Goal: Task Accomplishment & Management: Manage account settings

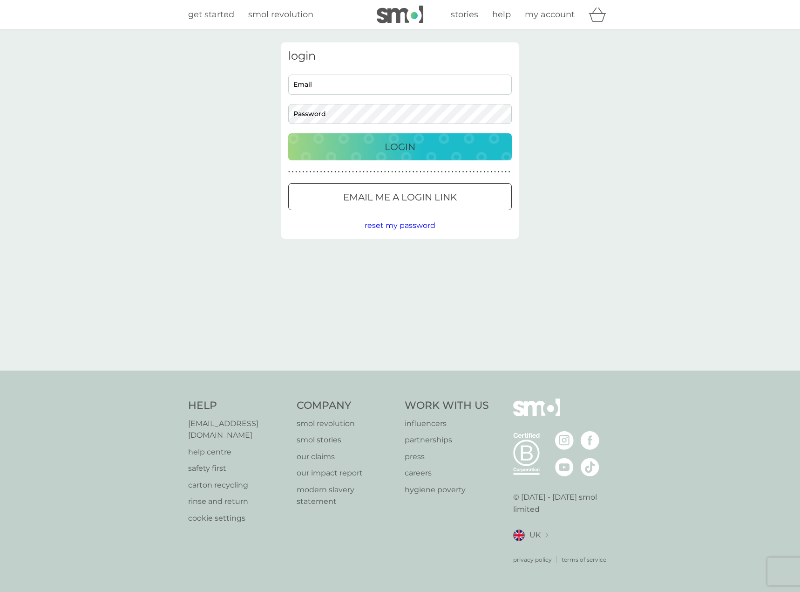
type input "dan.hipkin@gmail.com"
click at [366, 144] on div "Login" at bounding box center [400, 146] width 205 height 15
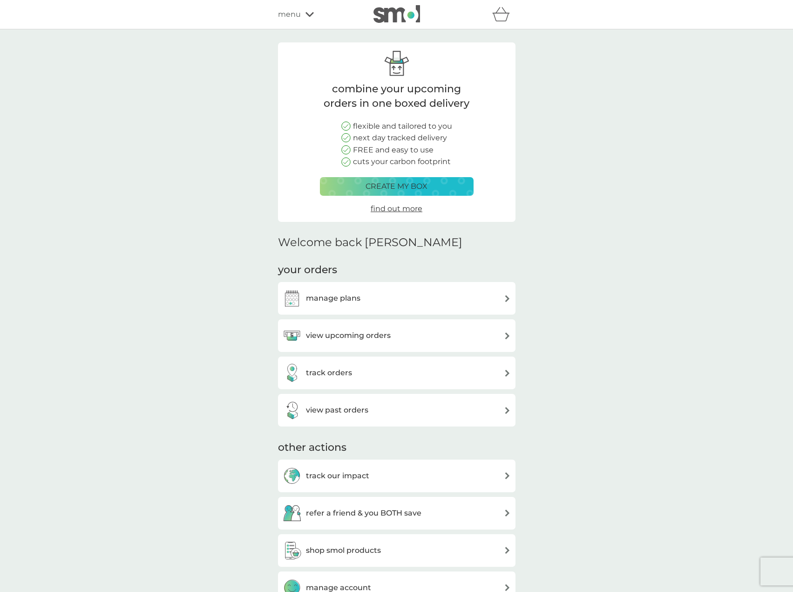
click at [349, 300] on h3 "manage plans" at bounding box center [333, 298] width 55 height 12
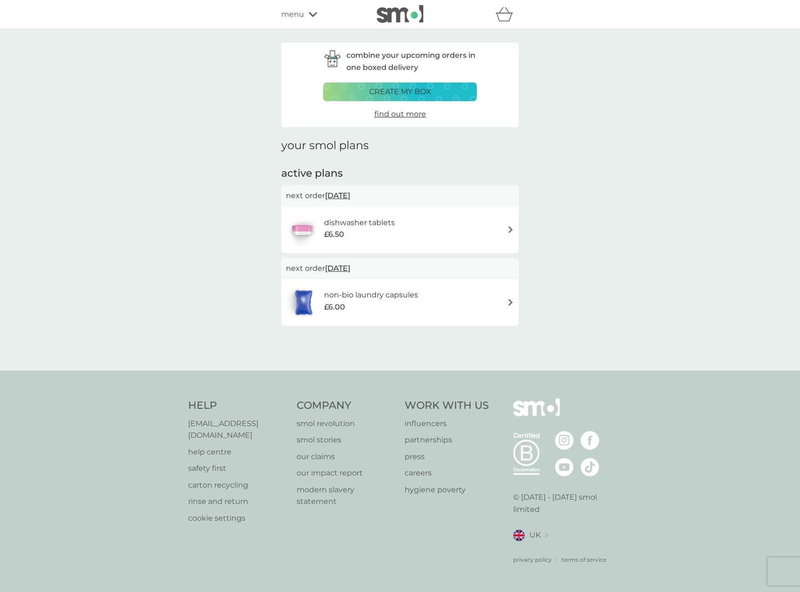
click at [480, 302] on div "non-bio laundry capsules £6.00" at bounding box center [400, 302] width 228 height 33
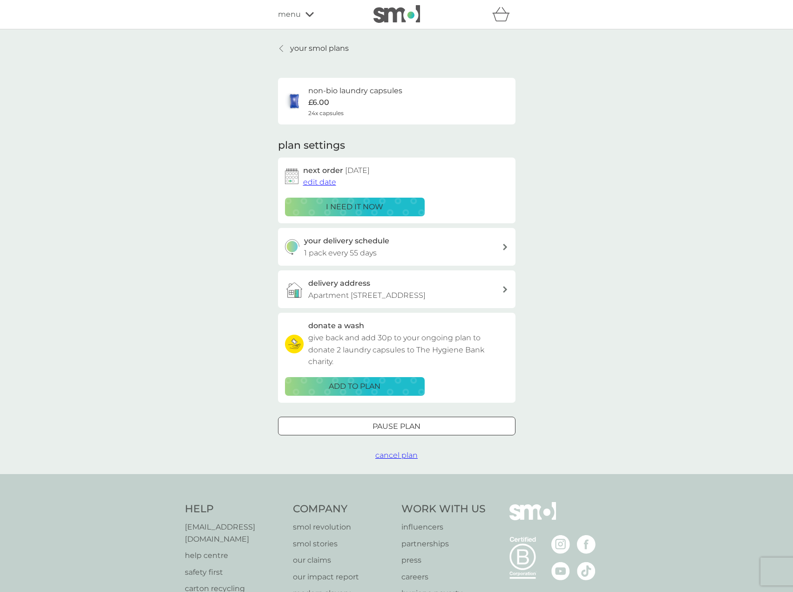
click at [328, 184] on span "edit date" at bounding box center [319, 182] width 33 height 9
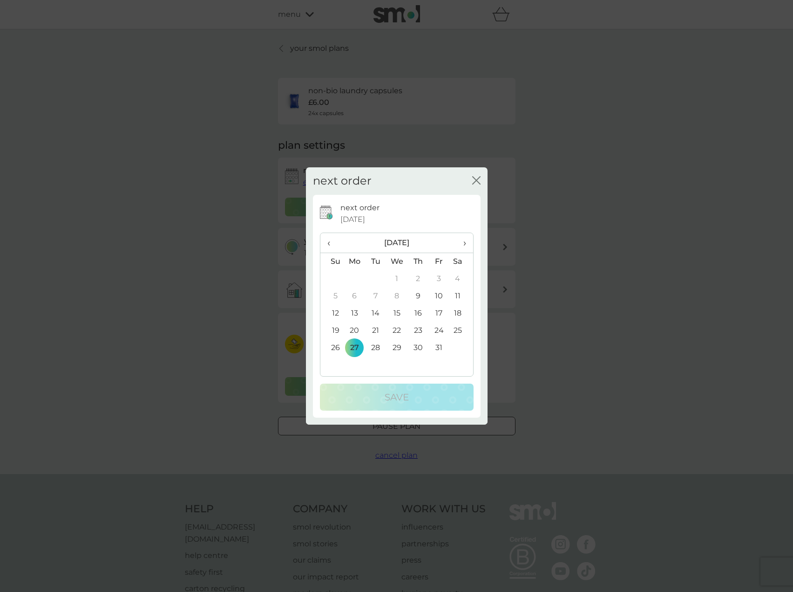
click at [376, 314] on td "14" at bounding box center [375, 313] width 21 height 17
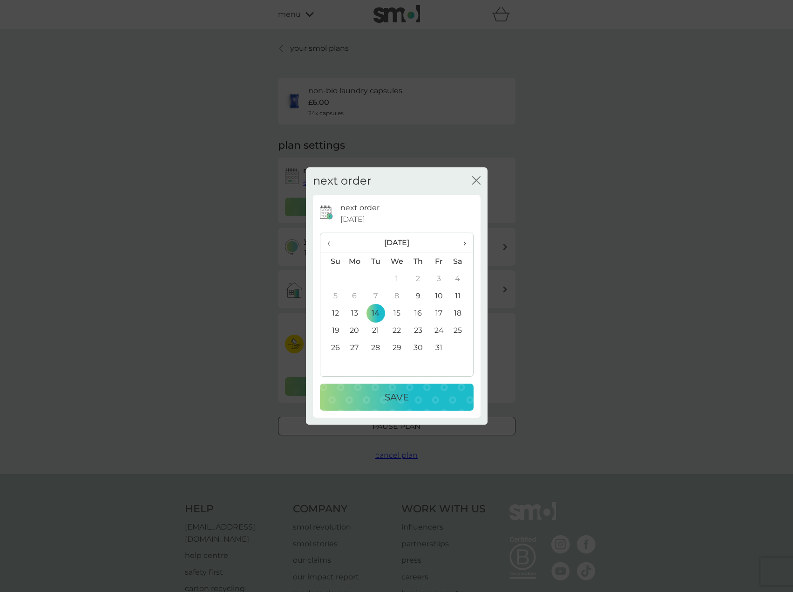
click at [400, 393] on p "Save" at bounding box center [397, 397] width 24 height 15
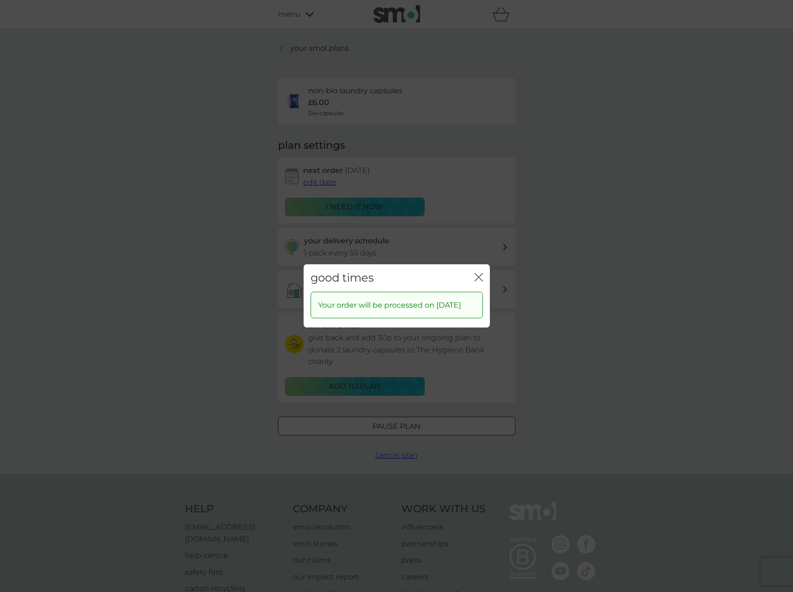
click at [479, 273] on icon "close" at bounding box center [477, 276] width 4 height 7
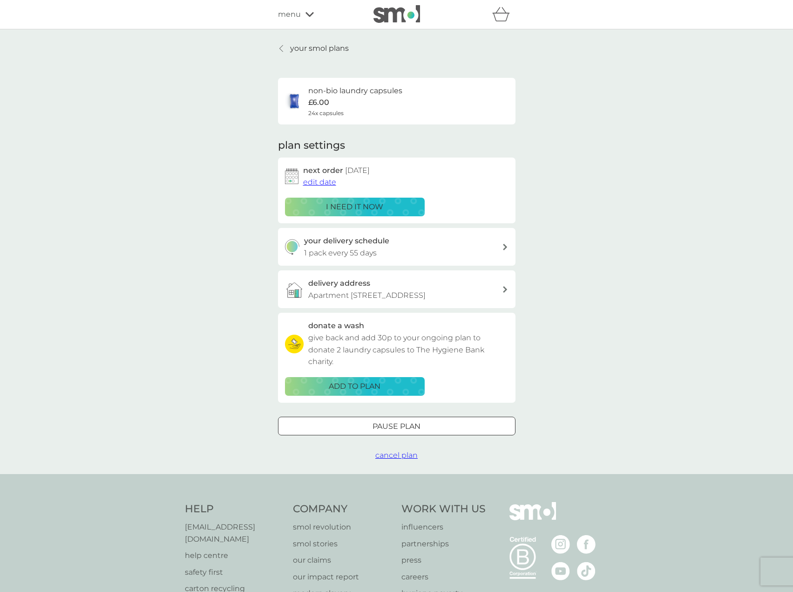
click at [301, 12] on div "menu" at bounding box center [317, 14] width 79 height 12
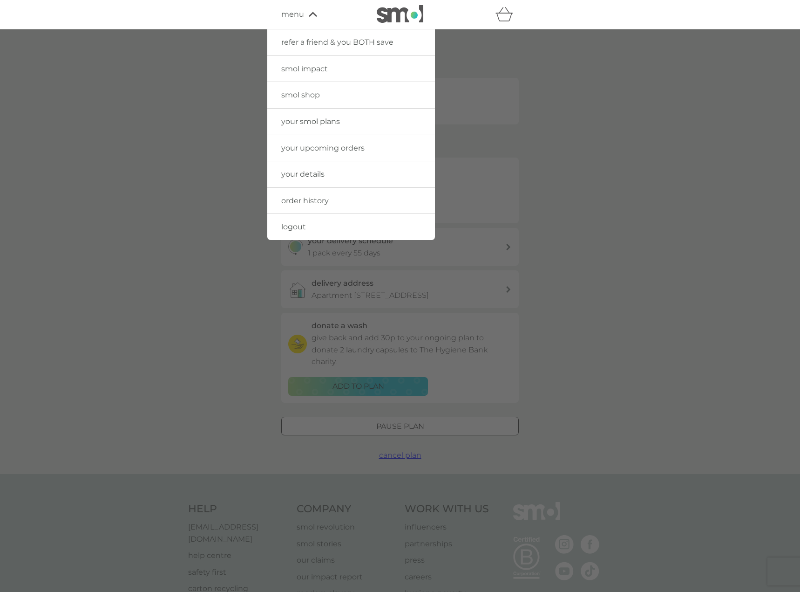
click at [291, 96] on span "smol shop" at bounding box center [300, 94] width 39 height 9
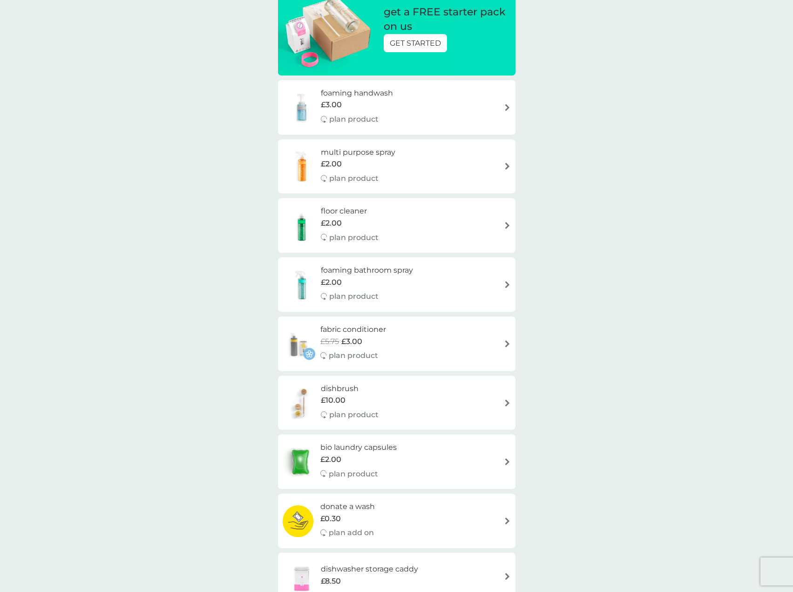
scroll to position [130, 0]
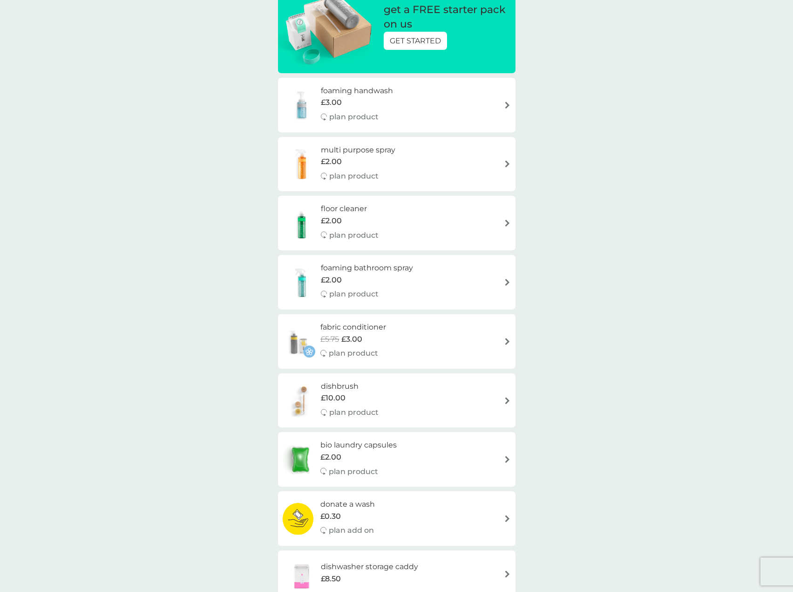
click at [379, 333] on div "£5.75 £3.00" at bounding box center [354, 339] width 66 height 12
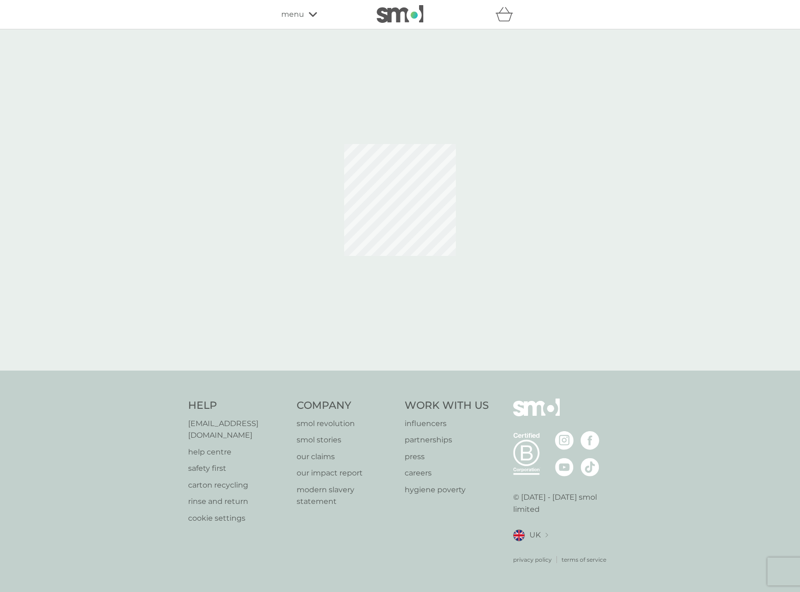
select select "182"
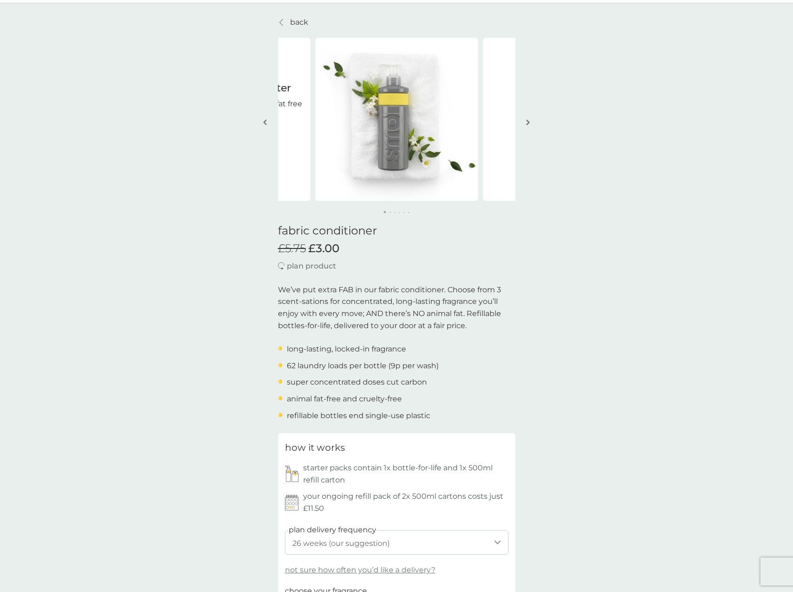
scroll to position [29, 0]
